Goal: Task Accomplishment & Management: Complete application form

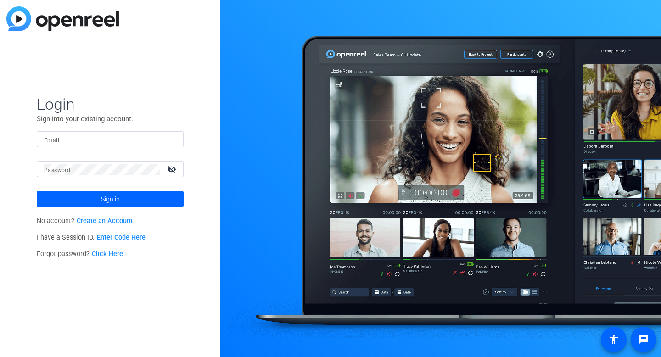
type input "[EMAIL_ADDRESS][DOMAIN_NAME]"
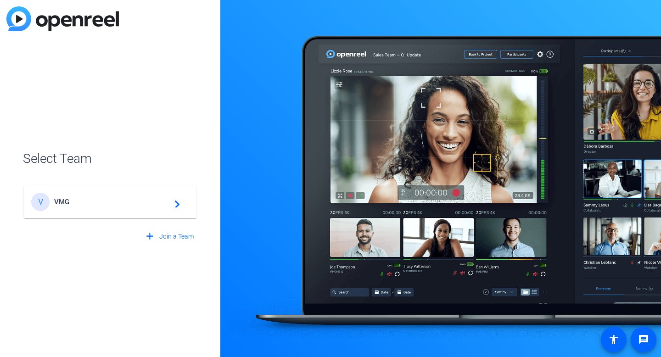
click at [155, 205] on span "VMG" at bounding box center [111, 202] width 115 height 8
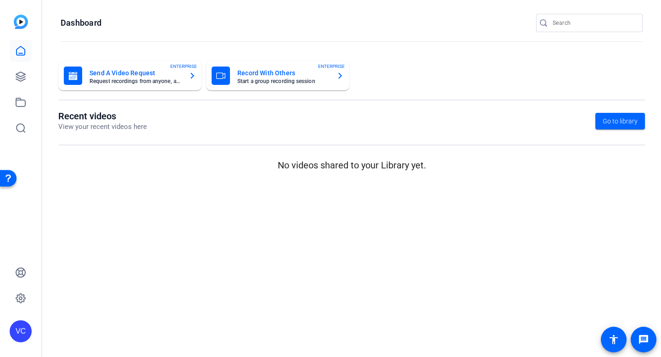
click at [23, 22] on img at bounding box center [21, 22] width 14 height 14
click at [17, 79] on icon at bounding box center [20, 76] width 9 height 9
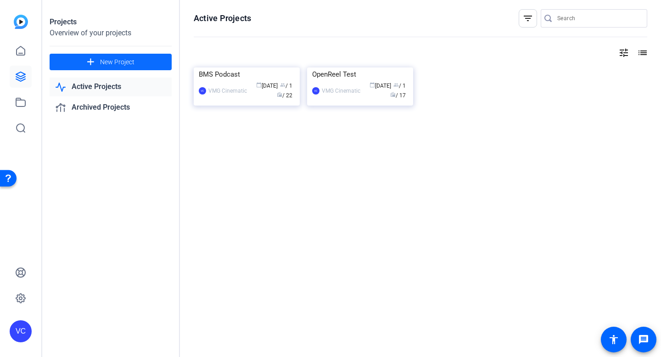
click at [73, 63] on span at bounding box center [111, 62] width 122 height 22
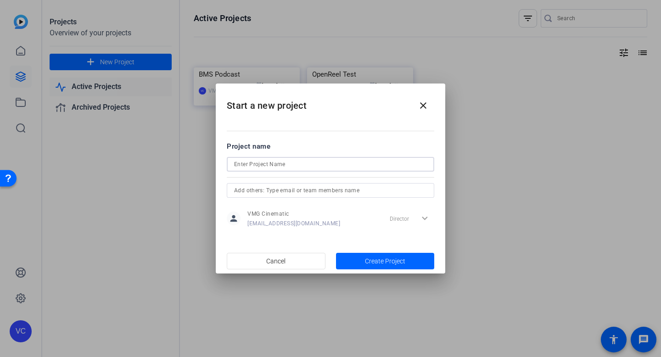
click at [261, 163] on input at bounding box center [330, 164] width 193 height 11
type input "Gilead Patient Video"
click at [281, 188] on input "text" at bounding box center [330, 190] width 193 height 11
type input "[PERSON_NAME]"
click at [297, 261] on span "button" at bounding box center [276, 261] width 98 height 22
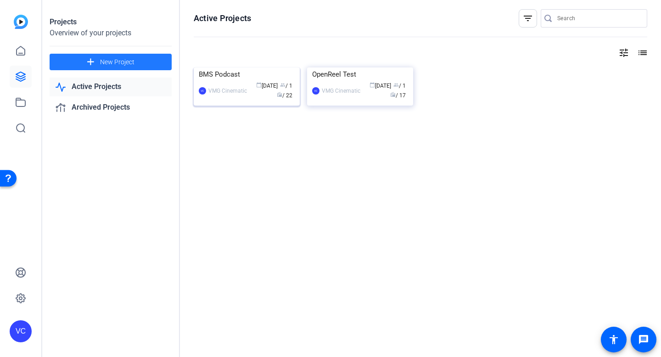
click at [240, 81] on div "BMS Podcast" at bounding box center [247, 74] width 96 height 14
click at [124, 62] on span "New Project" at bounding box center [117, 62] width 34 height 10
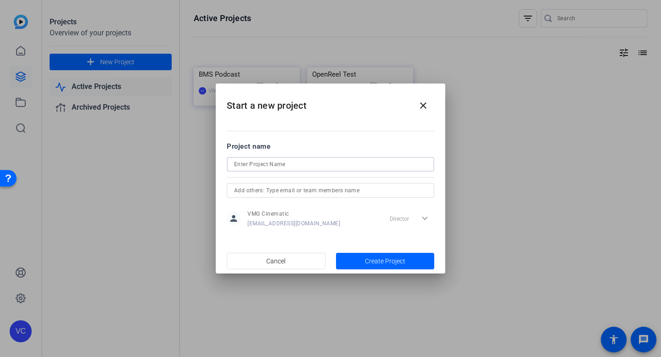
click at [273, 168] on input at bounding box center [330, 164] width 193 height 11
type input "Gilead Patient Video"
click at [333, 191] on input "text" at bounding box center [330, 190] width 193 height 11
type input "[PERSON_NAME][EMAIL_ADDRESS][DOMAIN_NAME]"
click at [315, 191] on input "[PERSON_NAME][EMAIL_ADDRESS][DOMAIN_NAME]" at bounding box center [330, 190] width 193 height 11
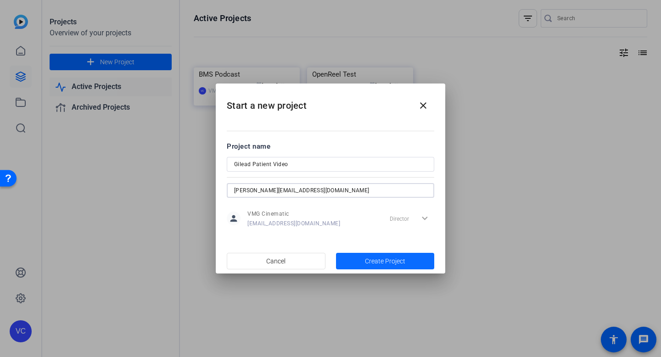
click at [380, 264] on span "Create Project" at bounding box center [385, 262] width 40 height 10
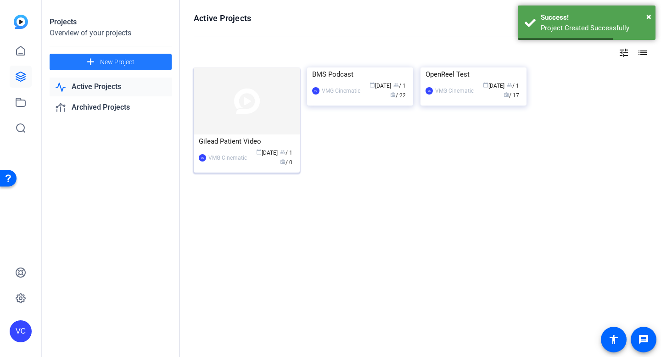
click at [235, 109] on img at bounding box center [247, 100] width 106 height 67
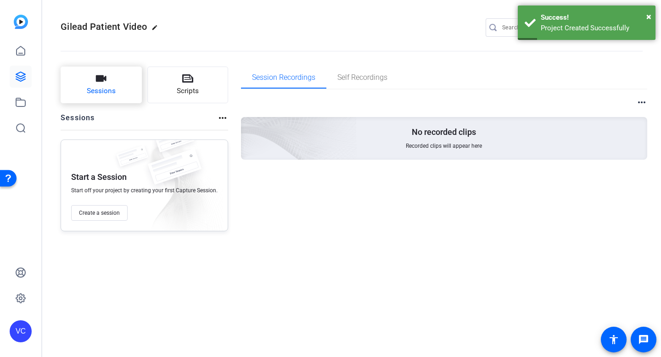
click at [94, 92] on span "Sessions" at bounding box center [101, 91] width 29 height 11
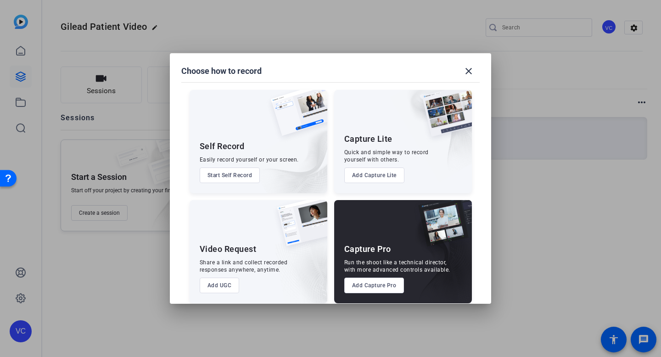
click at [111, 281] on div at bounding box center [330, 178] width 661 height 357
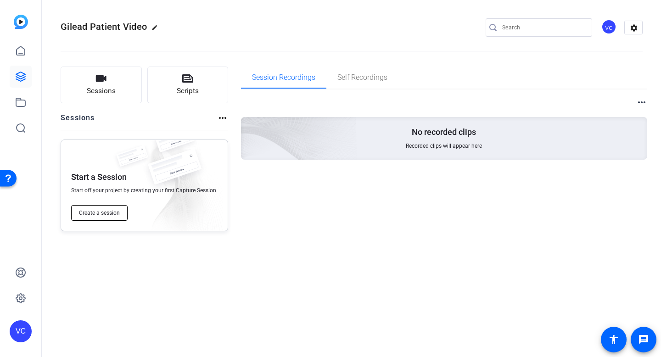
click at [109, 214] on span "Create a session" at bounding box center [99, 212] width 41 height 7
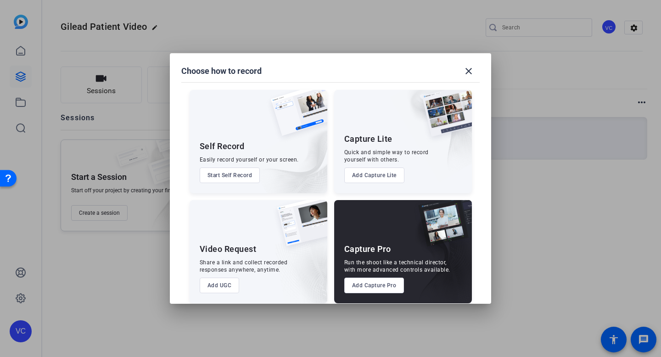
scroll to position [9, 0]
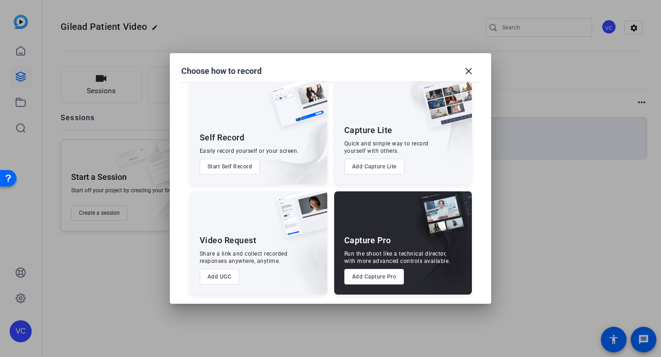
click at [190, 41] on div at bounding box center [330, 178] width 661 height 357
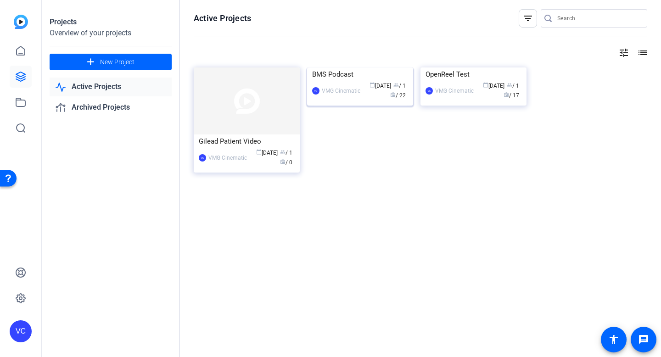
click at [349, 67] on img at bounding box center [360, 67] width 106 height 0
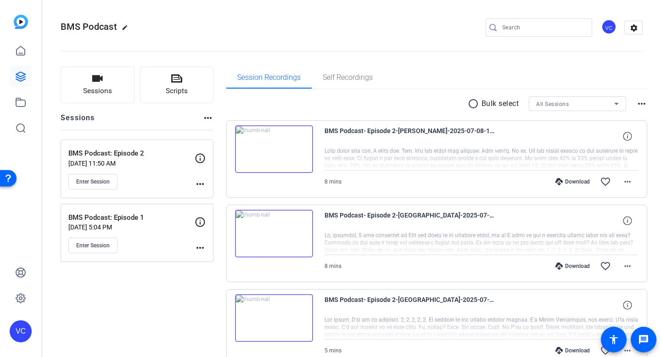
click at [202, 247] on mat-icon "more_horiz" at bounding box center [200, 247] width 11 height 11
click at [198, 221] on div at bounding box center [330, 178] width 661 height 357
click at [199, 223] on icon at bounding box center [200, 222] width 11 height 11
click at [201, 222] on icon at bounding box center [200, 222] width 11 height 11
click at [167, 238] on div "Enter Session" at bounding box center [131, 246] width 126 height 16
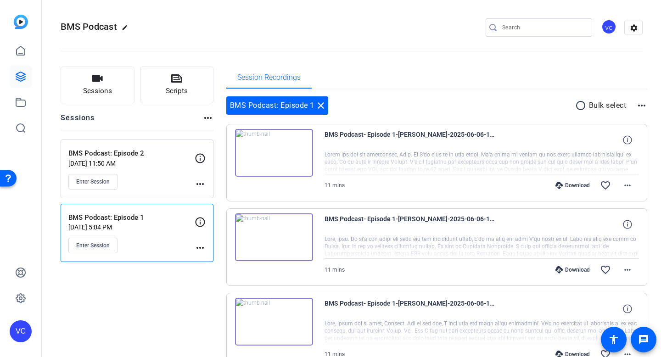
click at [204, 253] on mat-icon "more_horiz" at bounding box center [200, 247] width 11 height 11
click at [208, 262] on span "Edit Session" at bounding box center [223, 261] width 42 height 11
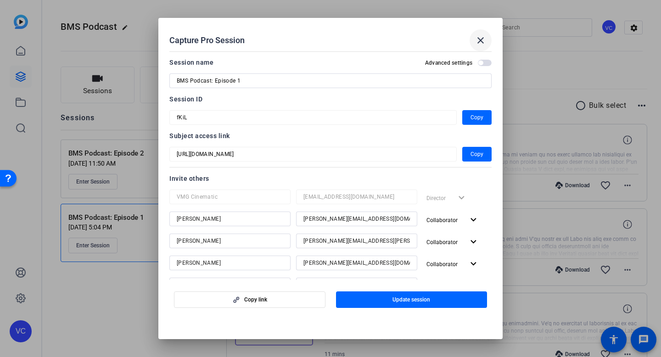
click at [484, 39] on mat-icon "close" at bounding box center [480, 40] width 11 height 11
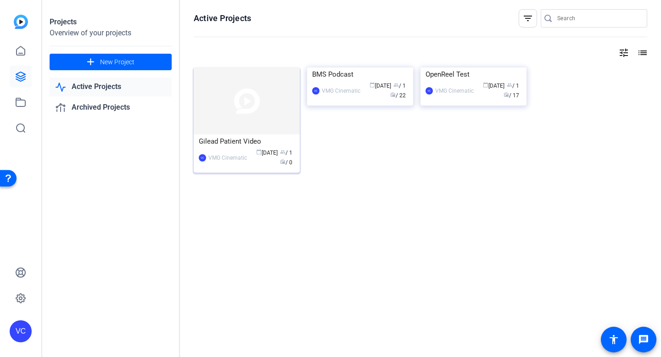
click at [235, 108] on img at bounding box center [247, 100] width 106 height 67
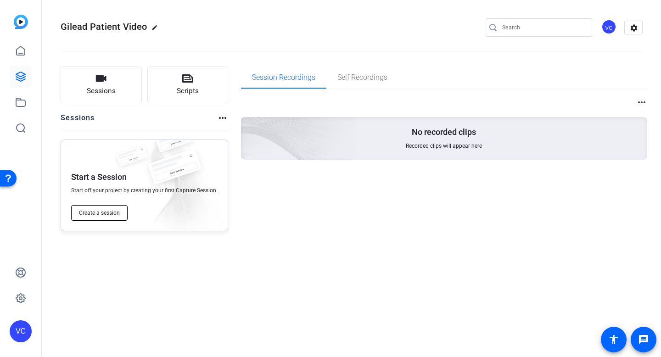
click at [100, 210] on span "Create a session" at bounding box center [99, 212] width 41 height 7
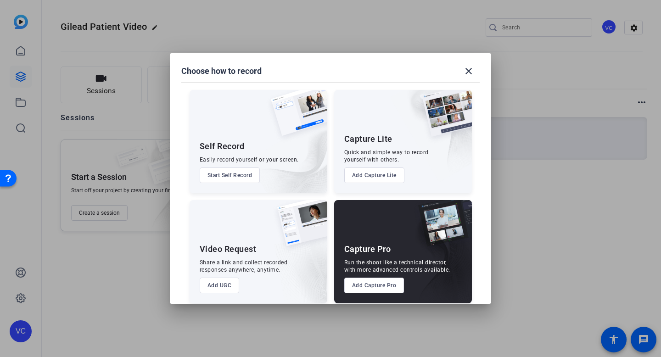
click at [379, 287] on button "Add Capture Pro" at bounding box center [374, 286] width 60 height 16
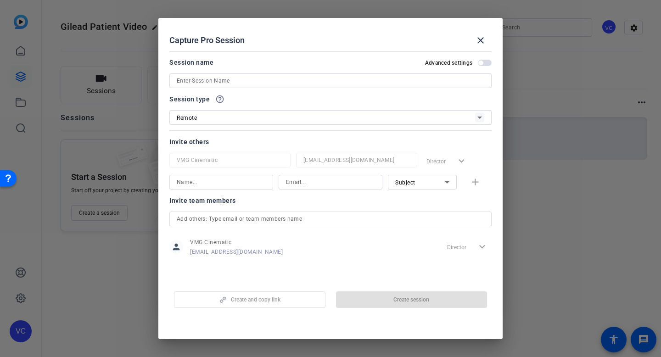
click at [203, 79] on input at bounding box center [331, 80] width 308 height 11
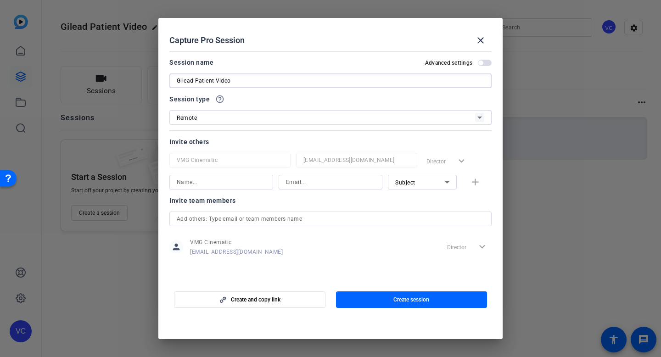
type input "Gilead Patient Video"
click at [209, 118] on div "Remote" at bounding box center [326, 117] width 298 height 11
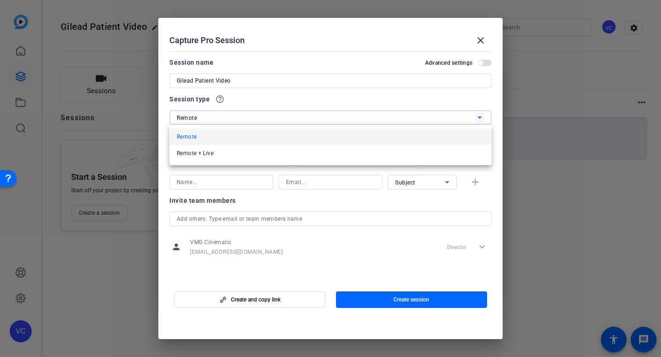
click at [201, 135] on mat-option "Remote" at bounding box center [330, 137] width 322 height 17
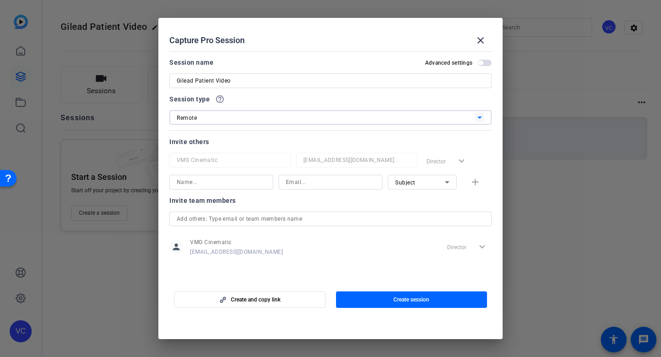
click at [209, 183] on input at bounding box center [221, 182] width 89 height 11
type input "[PERSON_NAME]"
click at [291, 183] on input at bounding box center [330, 182] width 89 height 11
type input "[PERSON_NAME][EMAIL_ADDRESS][DOMAIN_NAME]"
click at [424, 179] on div "Subject" at bounding box center [420, 182] width 50 height 11
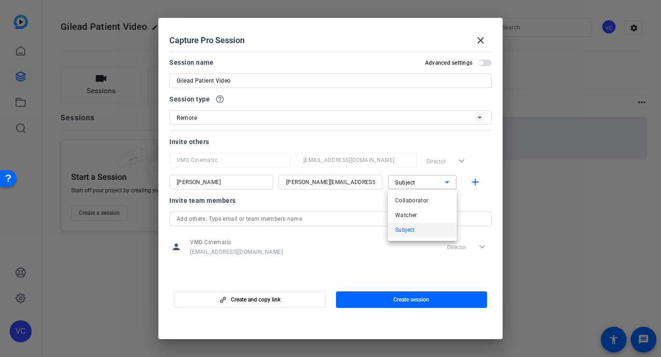
click at [411, 183] on div at bounding box center [330, 178] width 661 height 357
click at [484, 41] on mat-icon "close" at bounding box center [480, 40] width 11 height 11
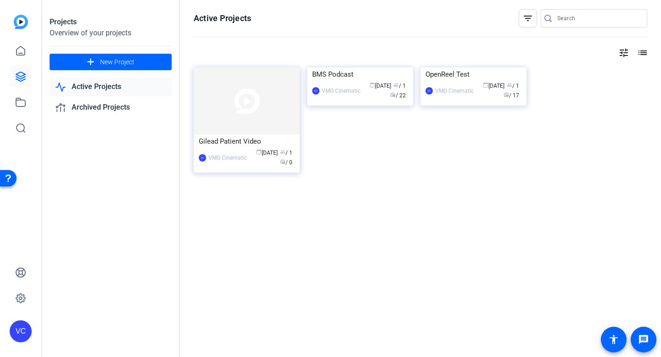
click at [345, 67] on img at bounding box center [360, 67] width 106 height 0
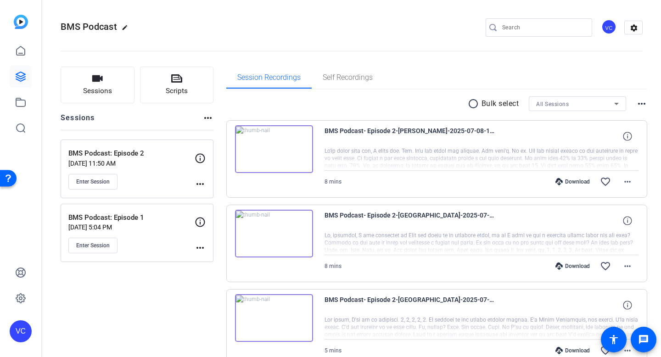
click at [200, 246] on mat-icon "more_horiz" at bounding box center [200, 247] width 11 height 11
click at [203, 259] on span "Edit Session" at bounding box center [223, 261] width 42 height 11
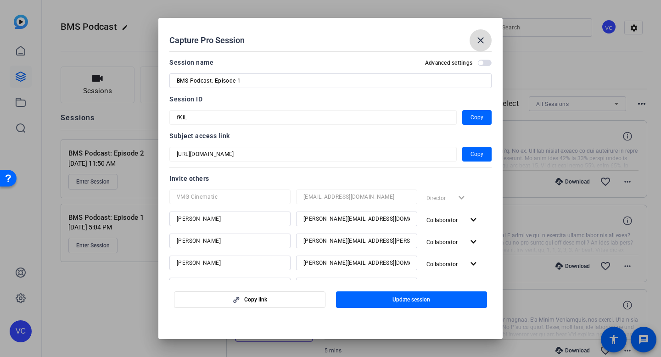
click at [478, 41] on mat-icon "close" at bounding box center [480, 40] width 11 height 11
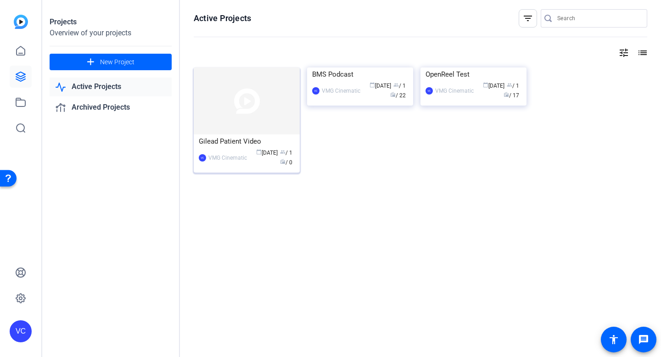
click at [242, 129] on img at bounding box center [247, 100] width 106 height 67
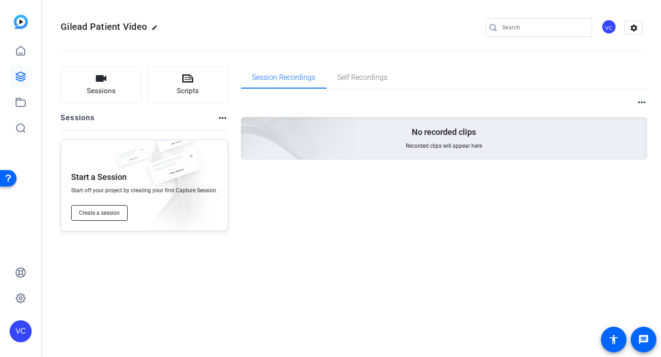
click at [104, 214] on span "Create a session" at bounding box center [99, 212] width 41 height 7
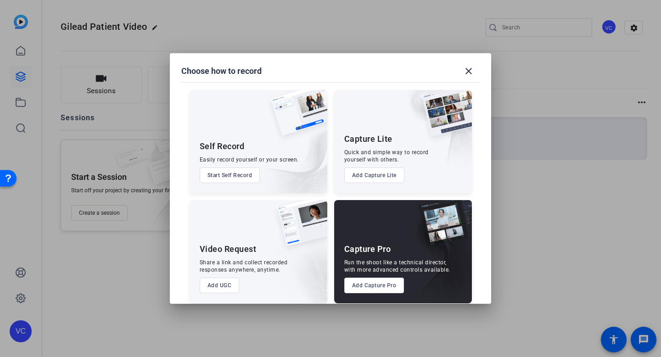
click at [353, 286] on button "Add Capture Pro" at bounding box center [374, 286] width 60 height 16
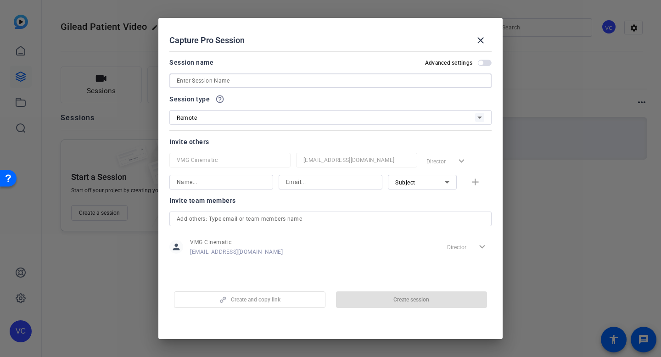
click at [214, 81] on input at bounding box center [331, 80] width 308 height 11
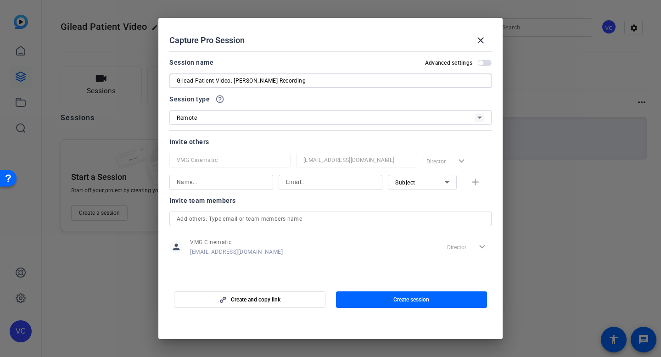
click at [246, 78] on input "Gilead Patient Video: [PERSON_NAME] Recording" at bounding box center [331, 80] width 308 height 11
type input "Gilead Patient Video: [PERSON_NAME] Audio Recording"
click at [206, 182] on input at bounding box center [221, 182] width 89 height 11
type input "[PERSON_NAME]"
click at [287, 180] on input at bounding box center [330, 182] width 89 height 11
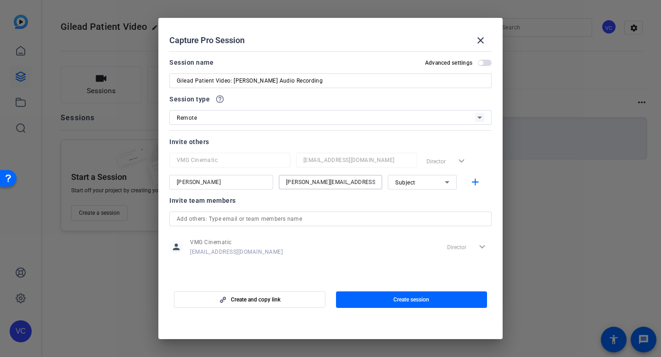
type input "[PERSON_NAME][EMAIL_ADDRESS][DOMAIN_NAME]"
click at [403, 183] on span "Subject" at bounding box center [405, 183] width 20 height 6
click at [405, 202] on span "Collaborator" at bounding box center [412, 200] width 34 height 11
click at [476, 186] on mat-icon "add" at bounding box center [475, 182] width 11 height 11
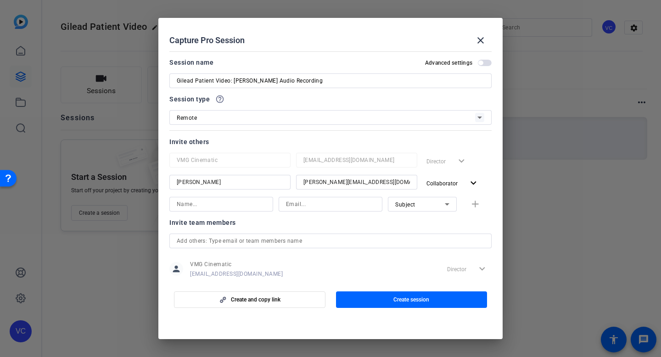
click at [226, 208] on input at bounding box center [221, 204] width 89 height 11
click at [239, 205] on input "[PERSON_NAME]" at bounding box center [221, 204] width 89 height 11
type input "[PERSON_NAME]"
click at [325, 203] on input at bounding box center [330, 204] width 89 height 11
paste input "[EMAIL_ADDRESS][DOMAIN_NAME]"
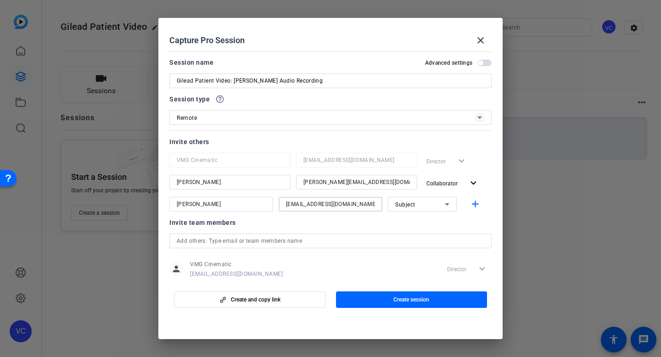
type input "[EMAIL_ADDRESS][DOMAIN_NAME]"
click at [434, 208] on div "Subject" at bounding box center [420, 204] width 50 height 11
click at [424, 225] on span "Collaborator" at bounding box center [412, 222] width 34 height 11
click at [478, 203] on mat-icon "add" at bounding box center [475, 204] width 11 height 11
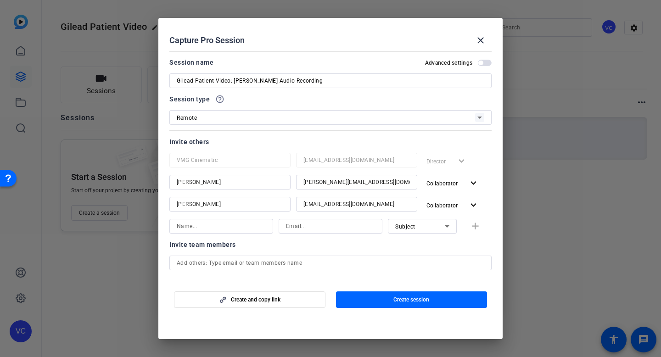
click at [210, 225] on input at bounding box center [221, 226] width 89 height 11
type input "[PERSON_NAME]"
click at [328, 230] on input at bounding box center [330, 226] width 89 height 11
paste input "[PERSON_NAME][EMAIL_ADDRESS][PERSON_NAME][DOMAIN_NAME]"
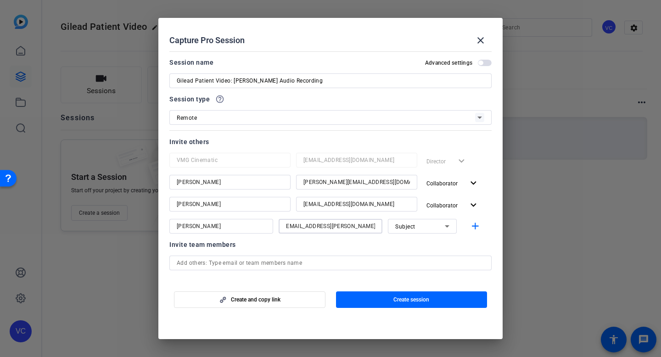
type input "[PERSON_NAME][EMAIL_ADDRESS][PERSON_NAME][DOMAIN_NAME]"
click at [426, 225] on div "Subject" at bounding box center [420, 226] width 50 height 11
click at [416, 246] on span "Collaborator" at bounding box center [412, 244] width 34 height 11
click at [473, 225] on mat-icon "add" at bounding box center [475, 226] width 11 height 11
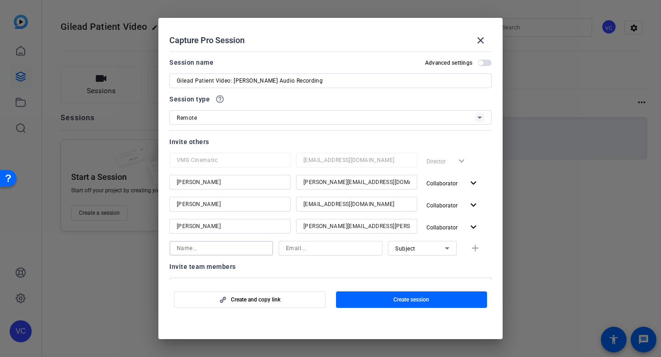
click at [202, 252] on input at bounding box center [221, 248] width 89 height 11
type input "[PERSON_NAME]"
click at [425, 249] on div "Subject" at bounding box center [420, 248] width 50 height 11
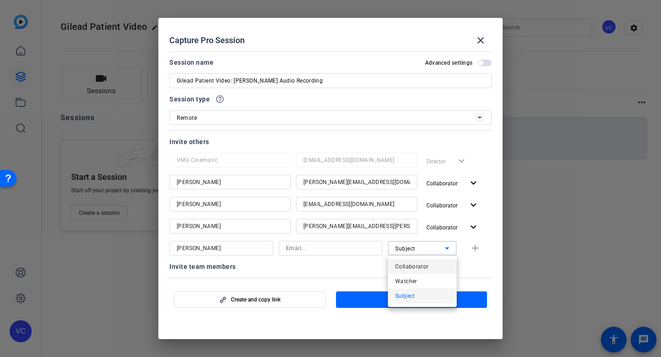
click at [410, 266] on span "Collaborator" at bounding box center [412, 266] width 34 height 11
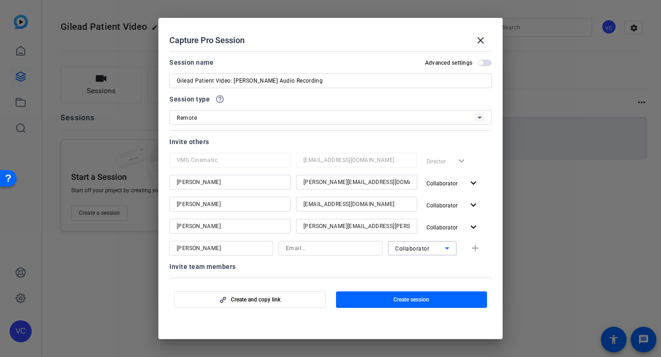
click at [346, 242] on div at bounding box center [330, 248] width 89 height 15
click at [312, 250] on input at bounding box center [330, 248] width 89 height 11
paste input "[PERSON_NAME][EMAIL_ADDRESS][PERSON_NAME][DOMAIN_NAME]"
type input "[PERSON_NAME][EMAIL_ADDRESS][PERSON_NAME][DOMAIN_NAME]"
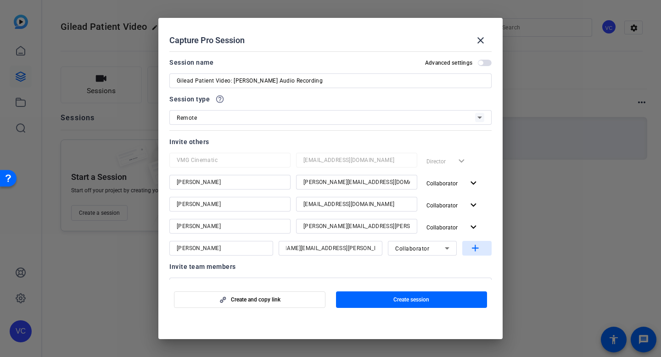
click at [470, 247] on mat-icon "add" at bounding box center [475, 248] width 11 height 11
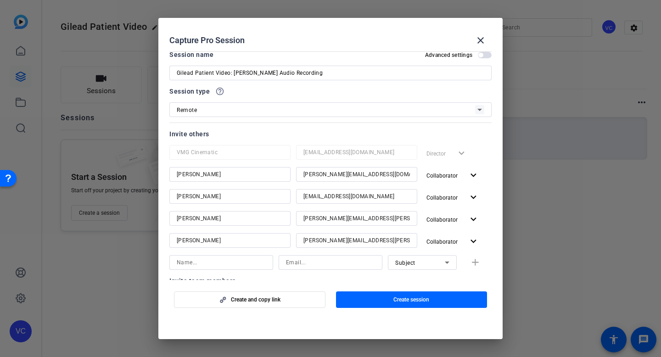
scroll to position [0, 0]
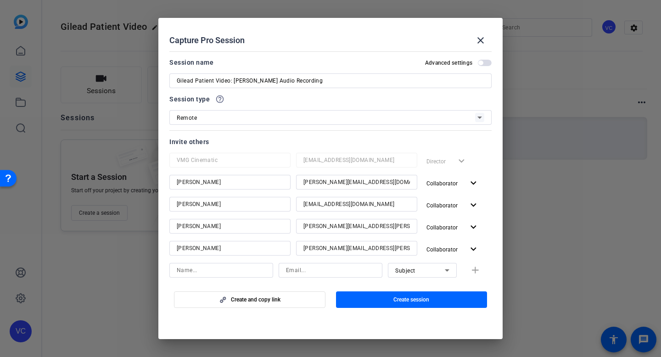
click at [481, 63] on span "button" at bounding box center [480, 63] width 5 height 5
click at [481, 65] on span "button" at bounding box center [485, 63] width 14 height 6
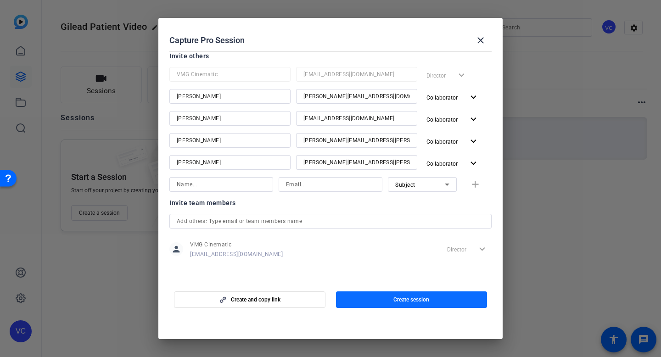
click at [389, 301] on span "button" at bounding box center [412, 300] width 152 height 22
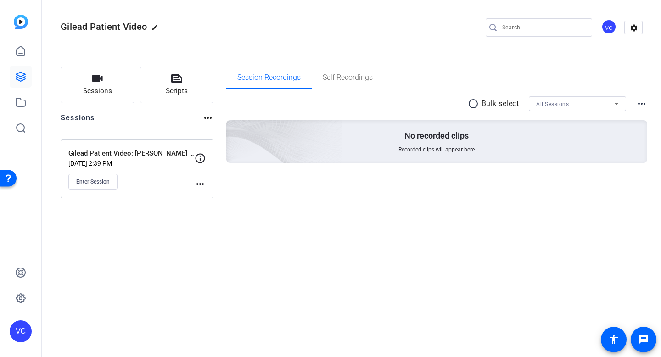
click at [133, 181] on div "Enter Session" at bounding box center [131, 182] width 126 height 16
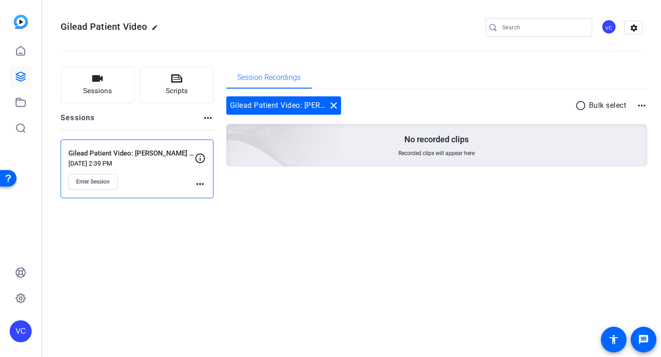
click at [199, 185] on mat-icon "more_horiz" at bounding box center [200, 184] width 11 height 11
click at [200, 160] on div at bounding box center [330, 178] width 661 height 357
click at [199, 185] on mat-icon "more_horiz" at bounding box center [200, 184] width 11 height 11
click at [108, 177] on div at bounding box center [330, 178] width 661 height 357
click at [202, 186] on mat-icon "more_horiz" at bounding box center [200, 184] width 11 height 11
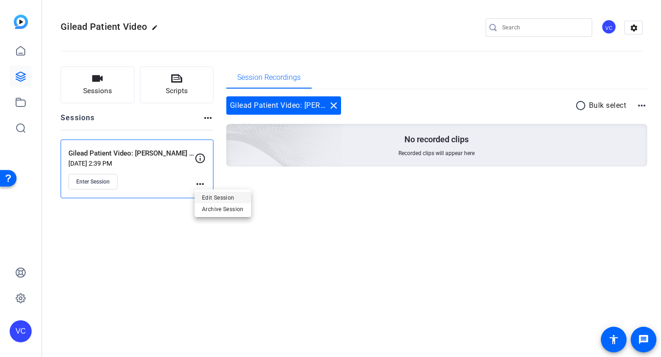
click at [223, 199] on span "Edit Session" at bounding box center [223, 197] width 42 height 11
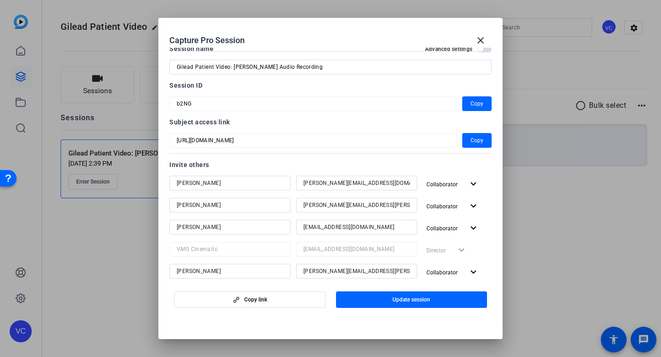
scroll to position [0, 0]
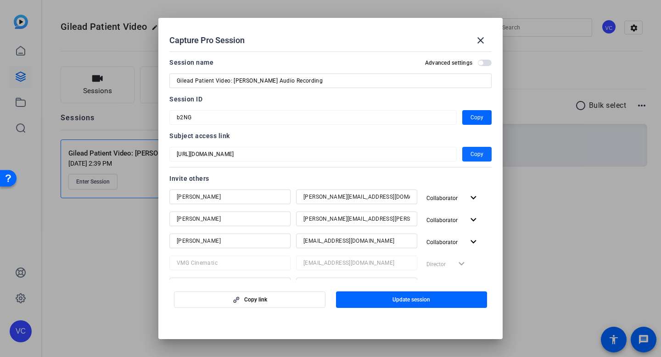
click at [472, 151] on span "Copy" at bounding box center [477, 154] width 13 height 11
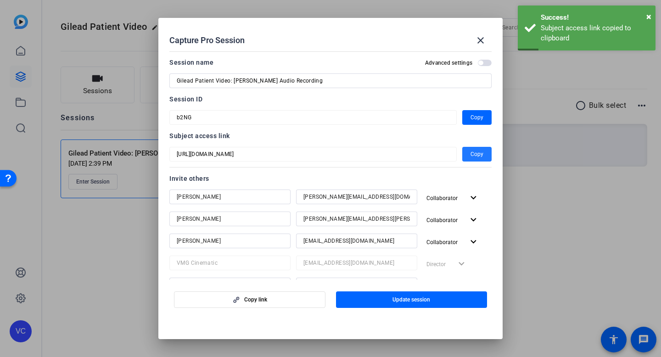
click at [470, 153] on span "button" at bounding box center [476, 154] width 29 height 22
click at [483, 41] on mat-icon "close" at bounding box center [480, 40] width 11 height 11
